Goal: Navigation & Orientation: Go to known website

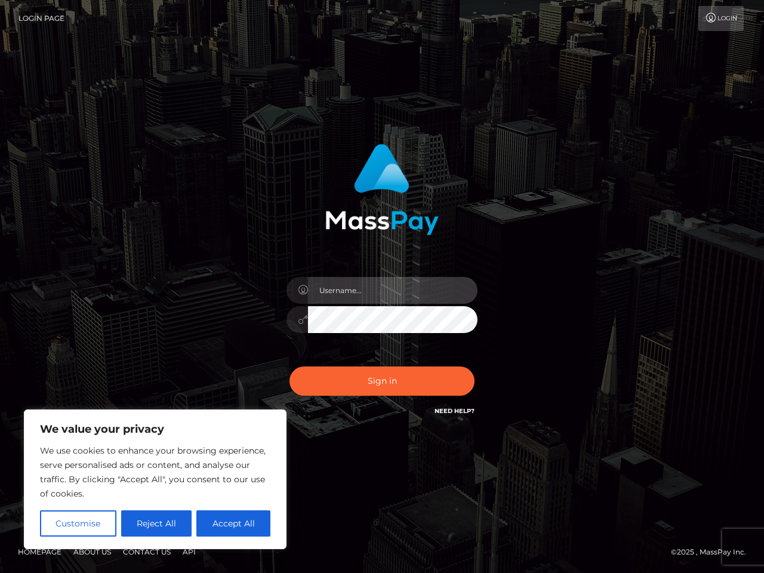
click at [382, 286] on input "text" at bounding box center [392, 290] width 169 height 27
click at [78, 523] on button "Customise" at bounding box center [78, 523] width 76 height 26
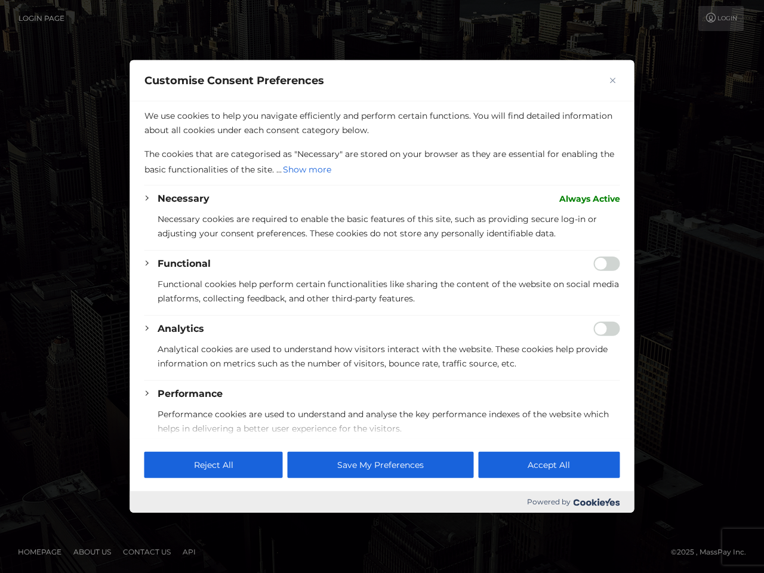
click at [156, 523] on div at bounding box center [382, 286] width 764 height 573
click at [233, 101] on div "Customise Consent Preferences" at bounding box center [382, 80] width 504 height 41
click at [382, 240] on p "Necessary cookies are required to enable the basic features of this site, such …" at bounding box center [388, 226] width 462 height 29
